Goal: Transaction & Acquisition: Purchase product/service

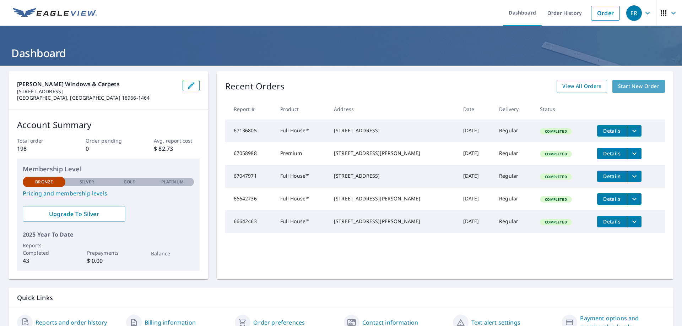
click at [625, 86] on span "Start New Order" at bounding box center [638, 86] width 41 height 9
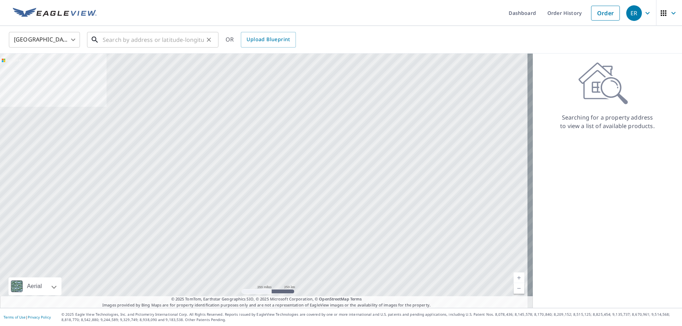
click at [156, 40] on input "text" at bounding box center [153, 40] width 101 height 20
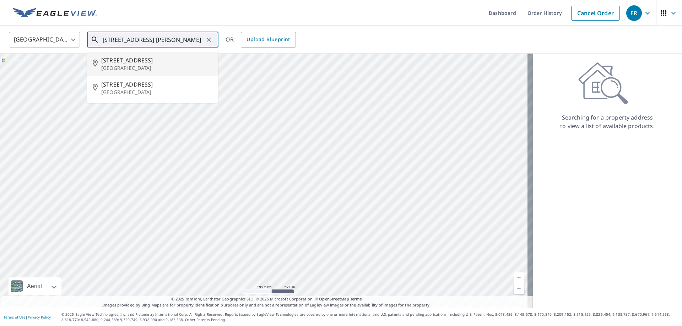
click at [130, 59] on span "[STREET_ADDRESS]" at bounding box center [157, 60] width 112 height 9
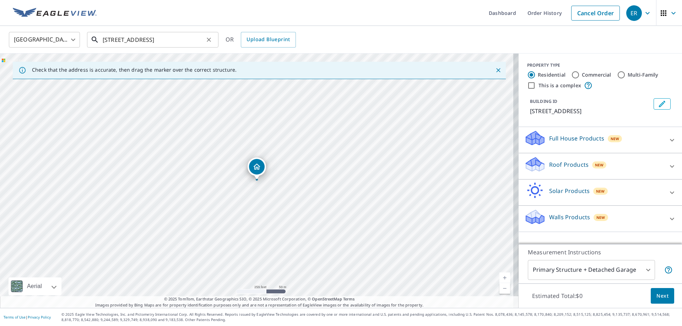
click at [145, 41] on input "[STREET_ADDRESS]" at bounding box center [153, 40] width 101 height 20
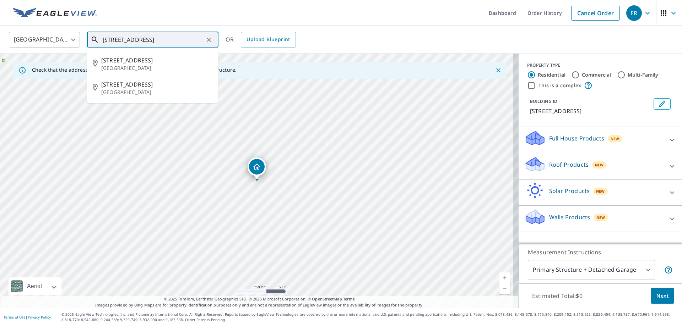
type input "[STREET_ADDRESS]"
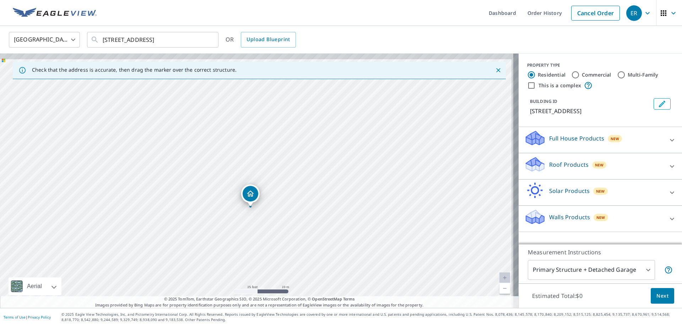
drag, startPoint x: 281, startPoint y: 204, endPoint x: 274, endPoint y: 231, distance: 27.7
click at [274, 231] on div "[STREET_ADDRESS]" at bounding box center [259, 181] width 519 height 255
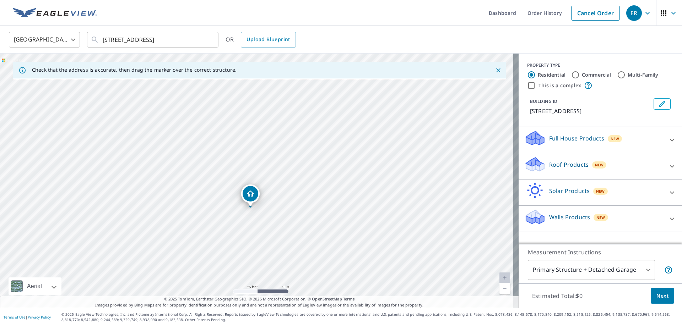
click at [569, 143] on p "Full House Products" at bounding box center [576, 138] width 55 height 9
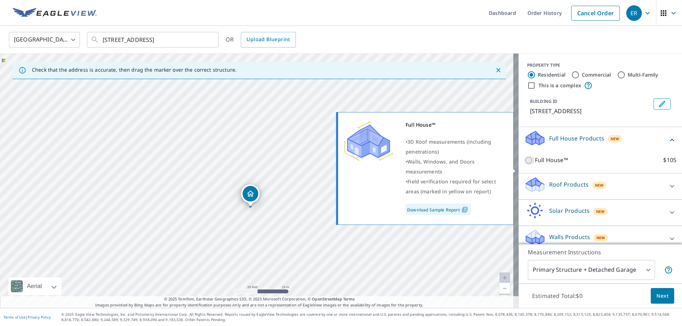
click at [526, 165] on input "Full House™ $105" at bounding box center [529, 160] width 11 height 9
checkbox input "true"
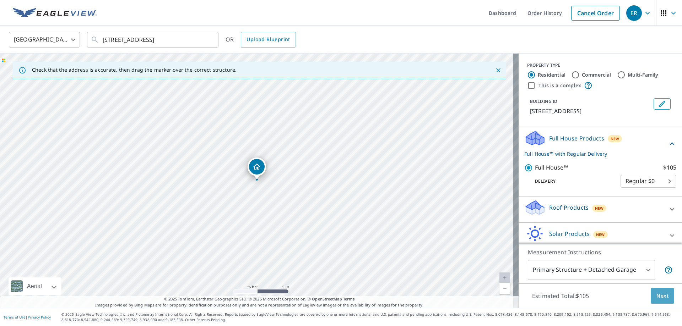
click at [656, 296] on span "Next" at bounding box center [662, 296] width 12 height 9
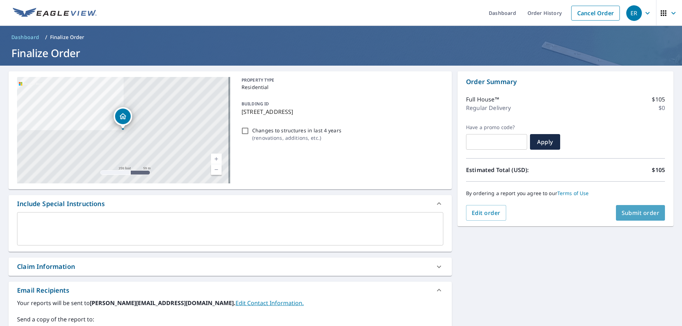
click at [628, 215] on span "Submit order" at bounding box center [641, 213] width 38 height 8
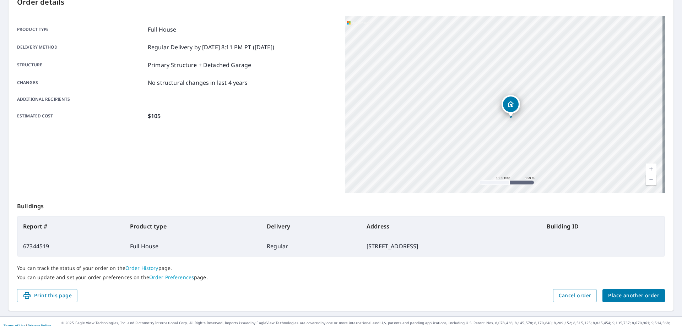
scroll to position [92, 0]
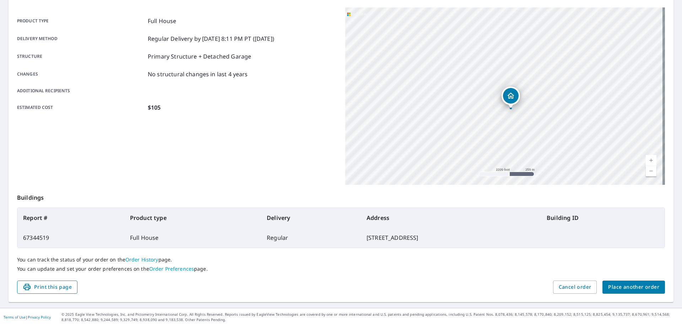
click at [60, 288] on span "Print this page" at bounding box center [47, 287] width 49 height 9
